Goal: Task Accomplishment & Management: Use online tool/utility

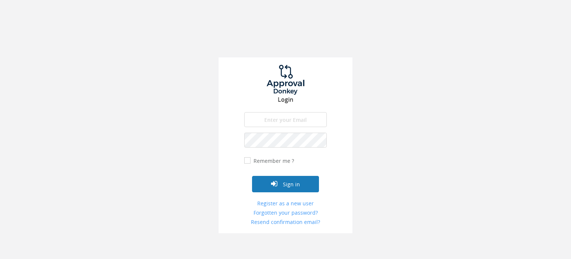
type input "[EMAIL_ADDRESS][DOMAIN_NAME]"
click at [271, 184] on icon "submit" at bounding box center [274, 183] width 6 height 7
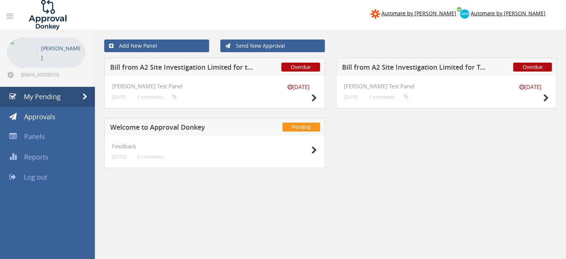
scroll to position [30, 0]
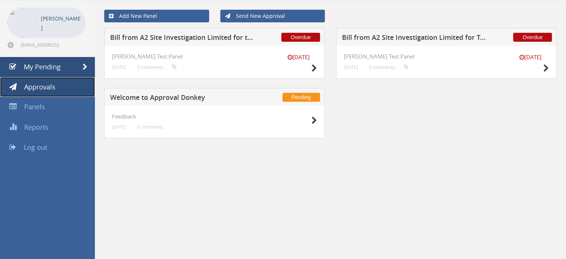
click at [39, 84] on span "Approvals" at bounding box center [39, 86] width 31 height 9
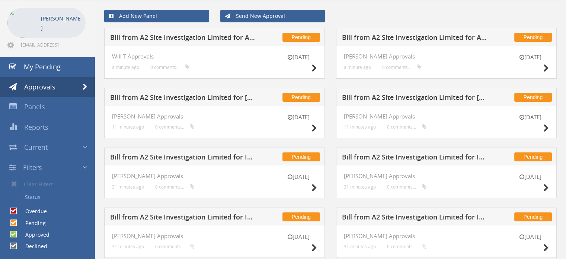
click at [198, 47] on div "[DATE] Will T Approvals a minute ago 0 comments..." at bounding box center [214, 62] width 221 height 33
